Goal: Task Accomplishment & Management: Manage account settings

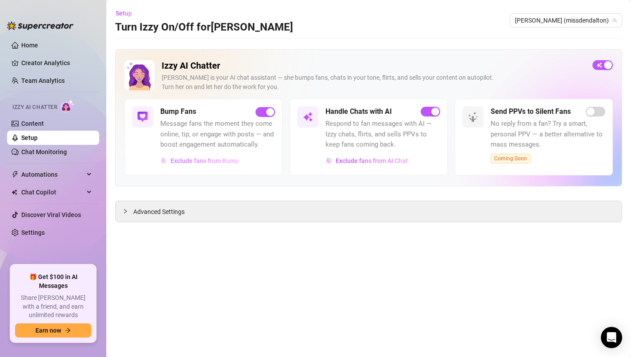
click at [225, 164] on span "Exclude fans from Bump" at bounding box center [205, 160] width 68 height 7
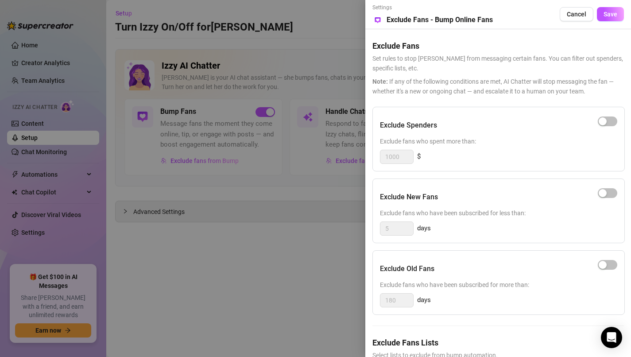
click at [262, 250] on div at bounding box center [315, 178] width 631 height 357
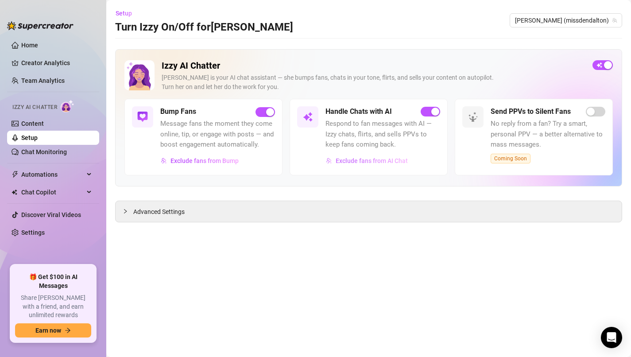
click at [386, 163] on span "Exclude fans from AI Chat" at bounding box center [372, 160] width 72 height 7
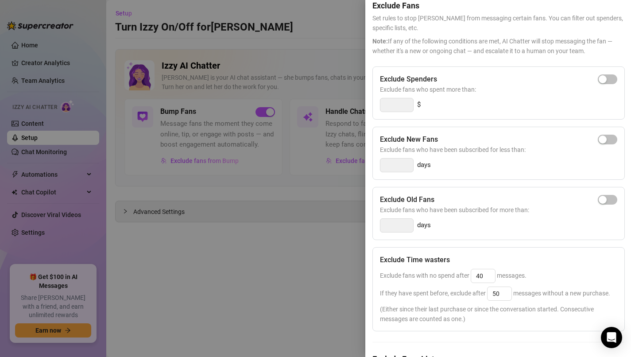
scroll to position [49, 0]
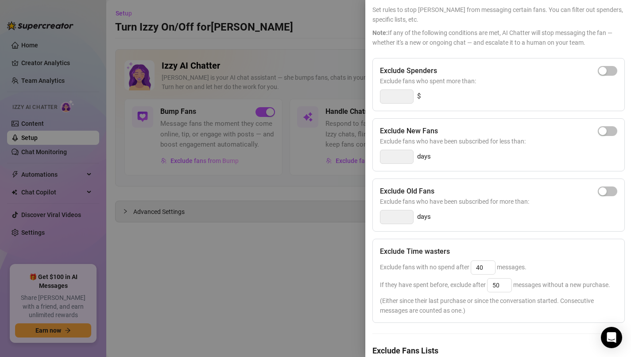
click at [351, 298] on div at bounding box center [315, 178] width 631 height 357
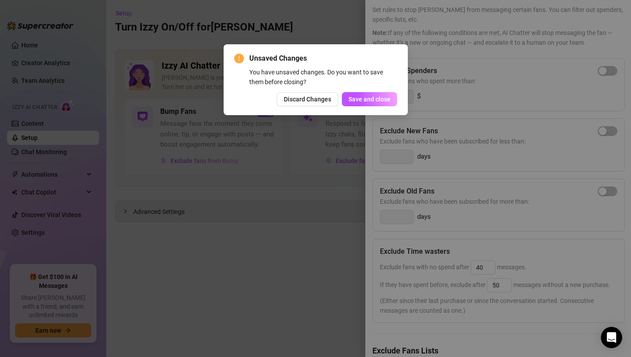
click at [364, 107] on div "Unsaved Changes You have unsaved changes. Do you want to save them before closi…" at bounding box center [316, 79] width 184 height 71
click at [364, 101] on span "Save and close" at bounding box center [370, 99] width 42 height 7
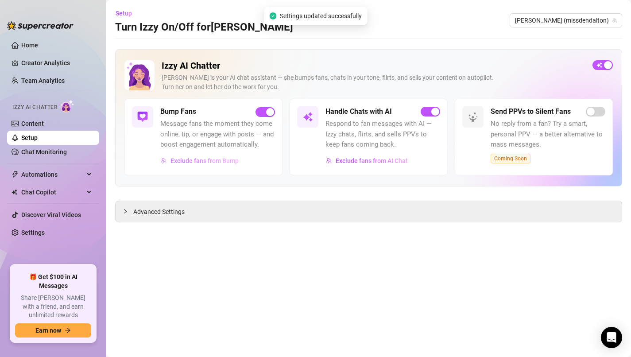
click at [199, 164] on button "Exclude fans from Bump" at bounding box center [199, 161] width 79 height 14
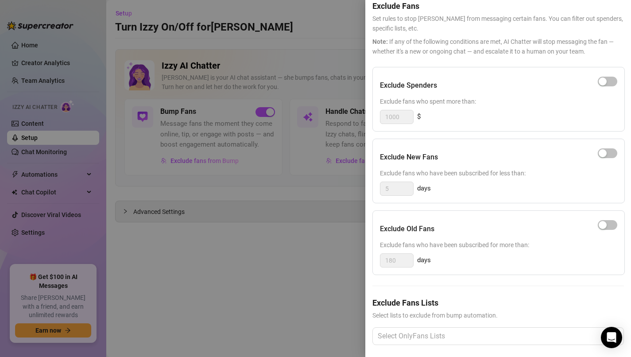
scroll to position [46, 0]
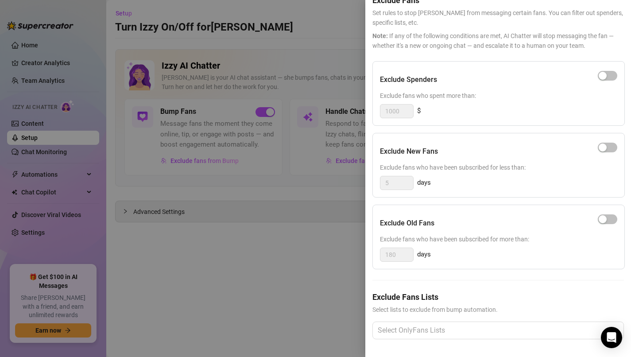
click at [309, 277] on div at bounding box center [315, 178] width 631 height 357
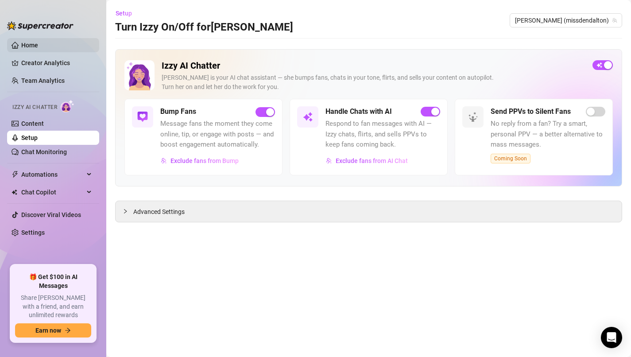
click at [37, 46] on link "Home" at bounding box center [29, 45] width 17 height 7
